Goal: Find specific page/section: Find specific page/section

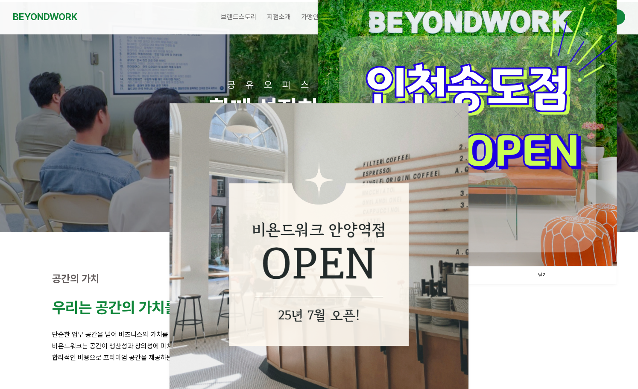
scroll to position [128, 0]
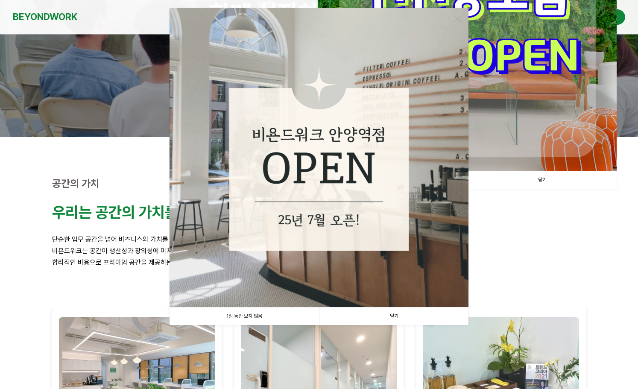
click at [236, 317] on link "1일 동안 보지 않음" at bounding box center [245, 317] width 150 height 18
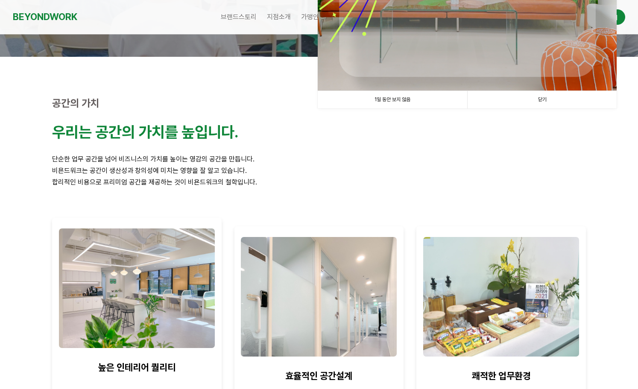
scroll to position [214, 0]
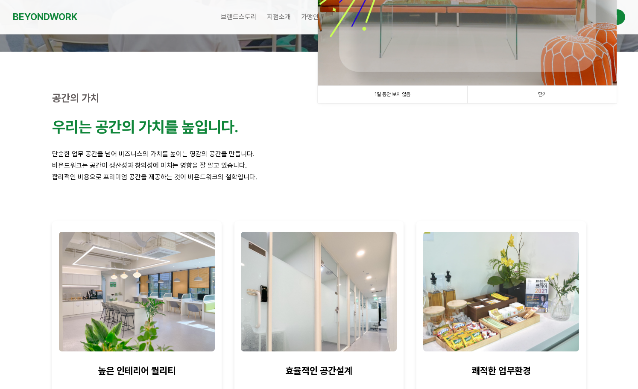
click at [389, 98] on link "1일 동안 보지 않음" at bounding box center [393, 95] width 150 height 18
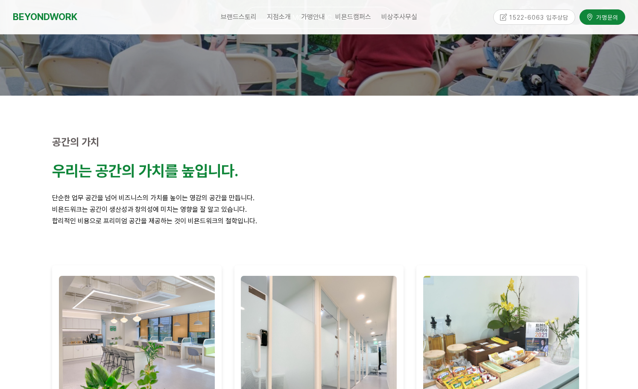
scroll to position [128, 0]
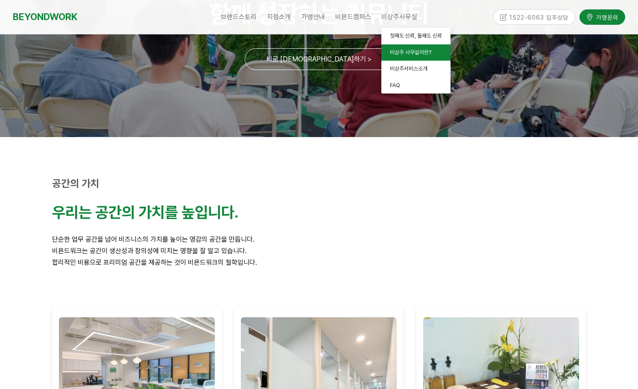
click at [415, 47] on link "비상주 사무실이란?" at bounding box center [415, 52] width 69 height 17
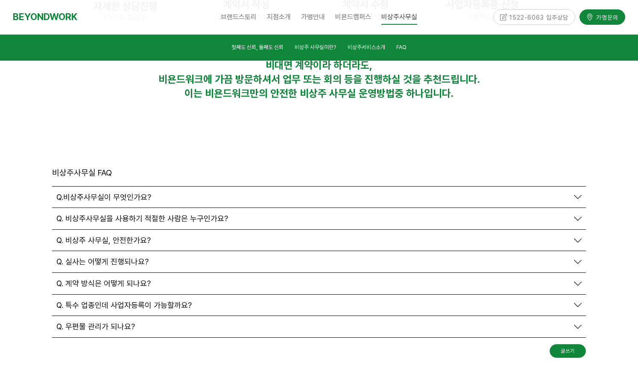
scroll to position [2995, 0]
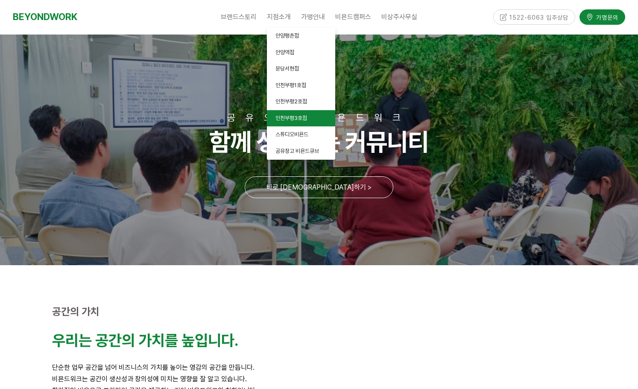
click at [299, 119] on span "인천부평3호점" at bounding box center [292, 118] width 32 height 6
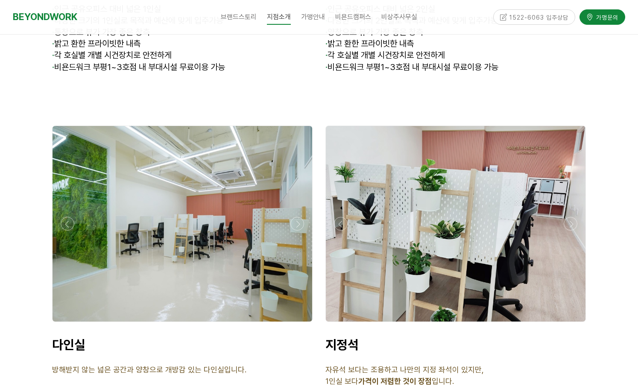
scroll to position [4201, 0]
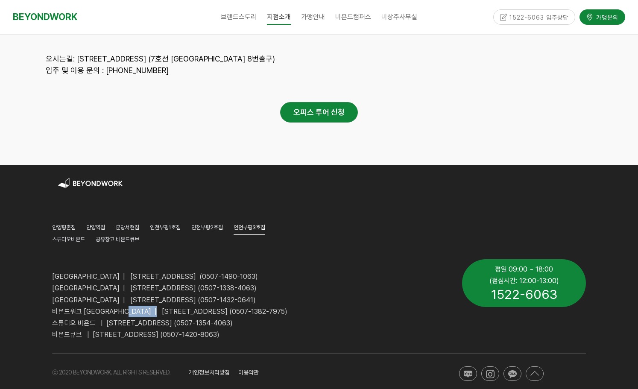
drag, startPoint x: 127, startPoint y: 300, endPoint x: 172, endPoint y: 301, distance: 44.9
click at [171, 308] on span "비욘드워크 [GEOGRAPHIC_DATA] | [STREET_ADDRESS] (0507-1382-7975)" at bounding box center [169, 312] width 235 height 8
click at [145, 317] on p "스튜디오 비욘드 | [STREET_ADDRESS] (0507-1354-4063)" at bounding box center [250, 323] width 397 height 12
drag, startPoint x: 178, startPoint y: 303, endPoint x: 198, endPoint y: 303, distance: 20.1
click at [198, 308] on span "비욘드워크 [GEOGRAPHIC_DATA] | [STREET_ADDRESS] (0507-1382-7975)" at bounding box center [169, 312] width 235 height 8
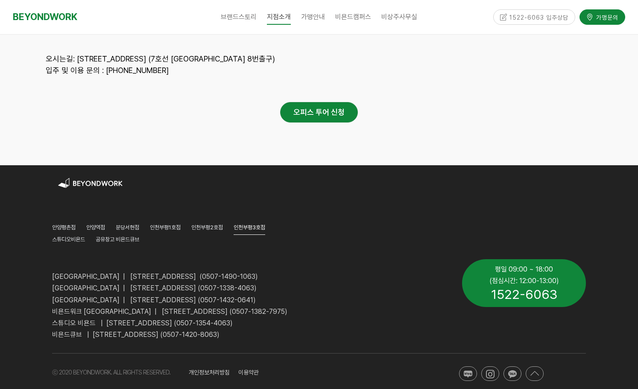
click at [340, 317] on p "스튜디오 비욘드 | [STREET_ADDRESS] (0507-1354-4063)" at bounding box center [250, 323] width 397 height 12
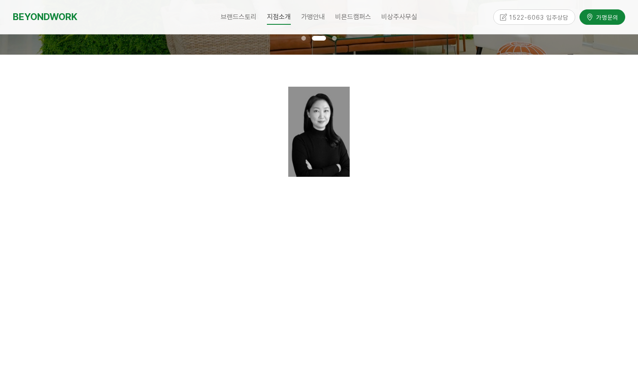
scroll to position [0, 0]
